Goal: Information Seeking & Learning: Learn about a topic

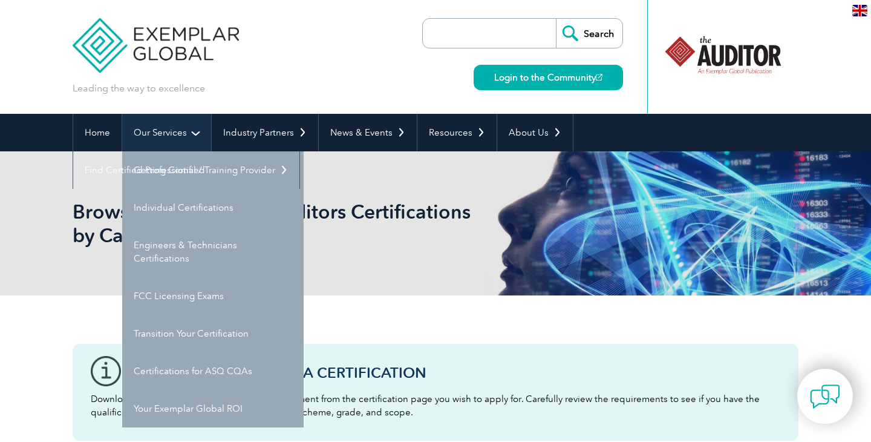
click at [182, 130] on link "Our Services" at bounding box center [166, 133] width 89 height 38
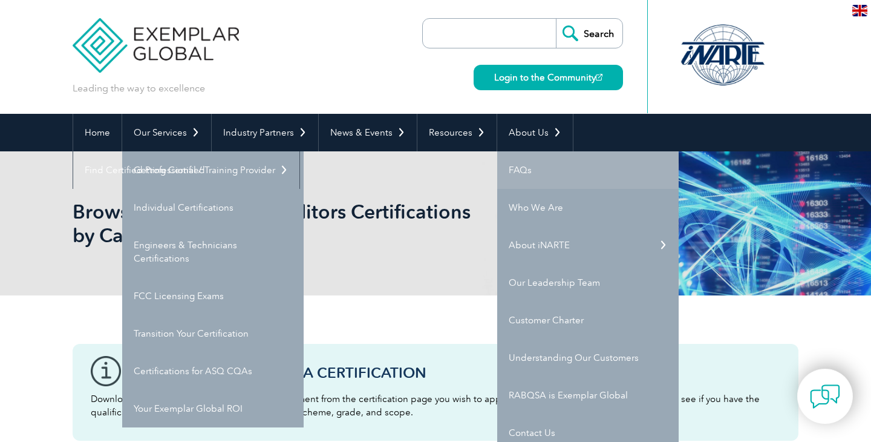
click at [515, 166] on link "FAQs" at bounding box center [587, 170] width 181 height 38
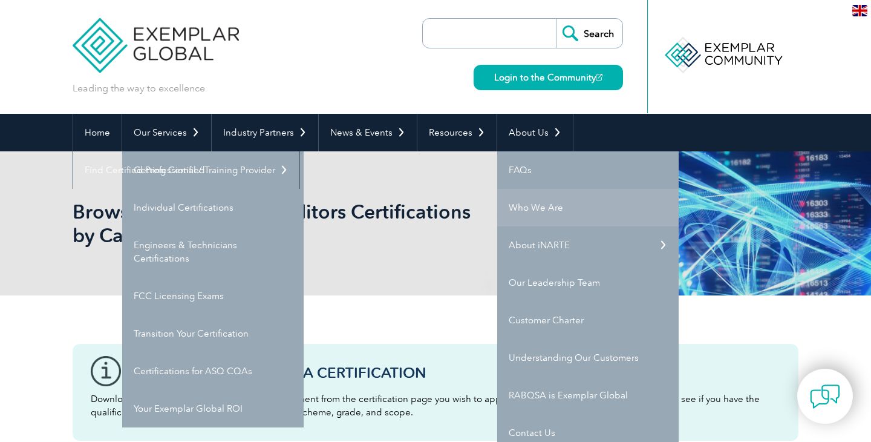
click at [523, 209] on link "Who We Are" at bounding box center [587, 208] width 181 height 38
